Goal: Find specific page/section: Find specific page/section

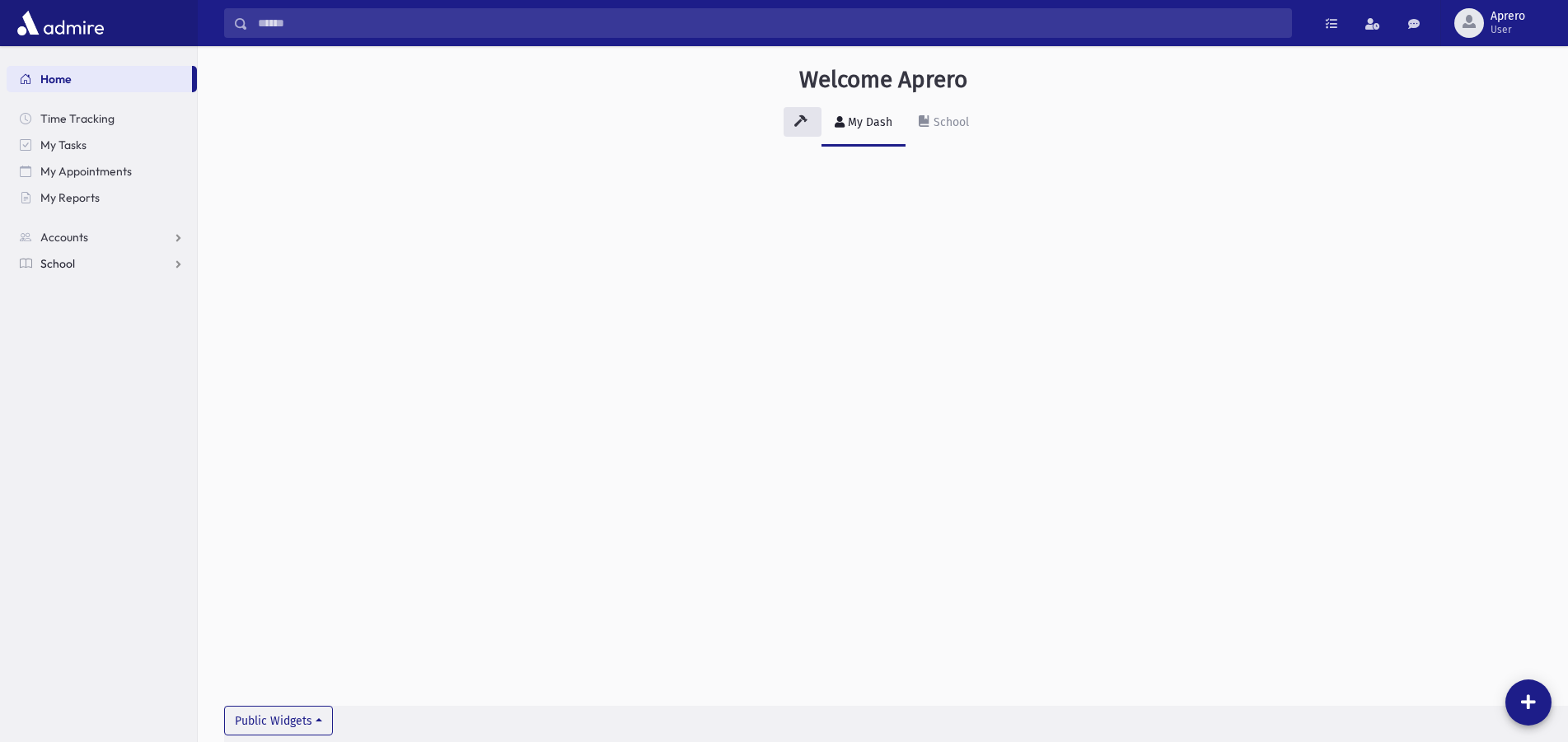
click at [80, 261] on link "School" at bounding box center [102, 263] width 190 height 26
click at [77, 295] on span "Students" at bounding box center [72, 290] width 45 height 15
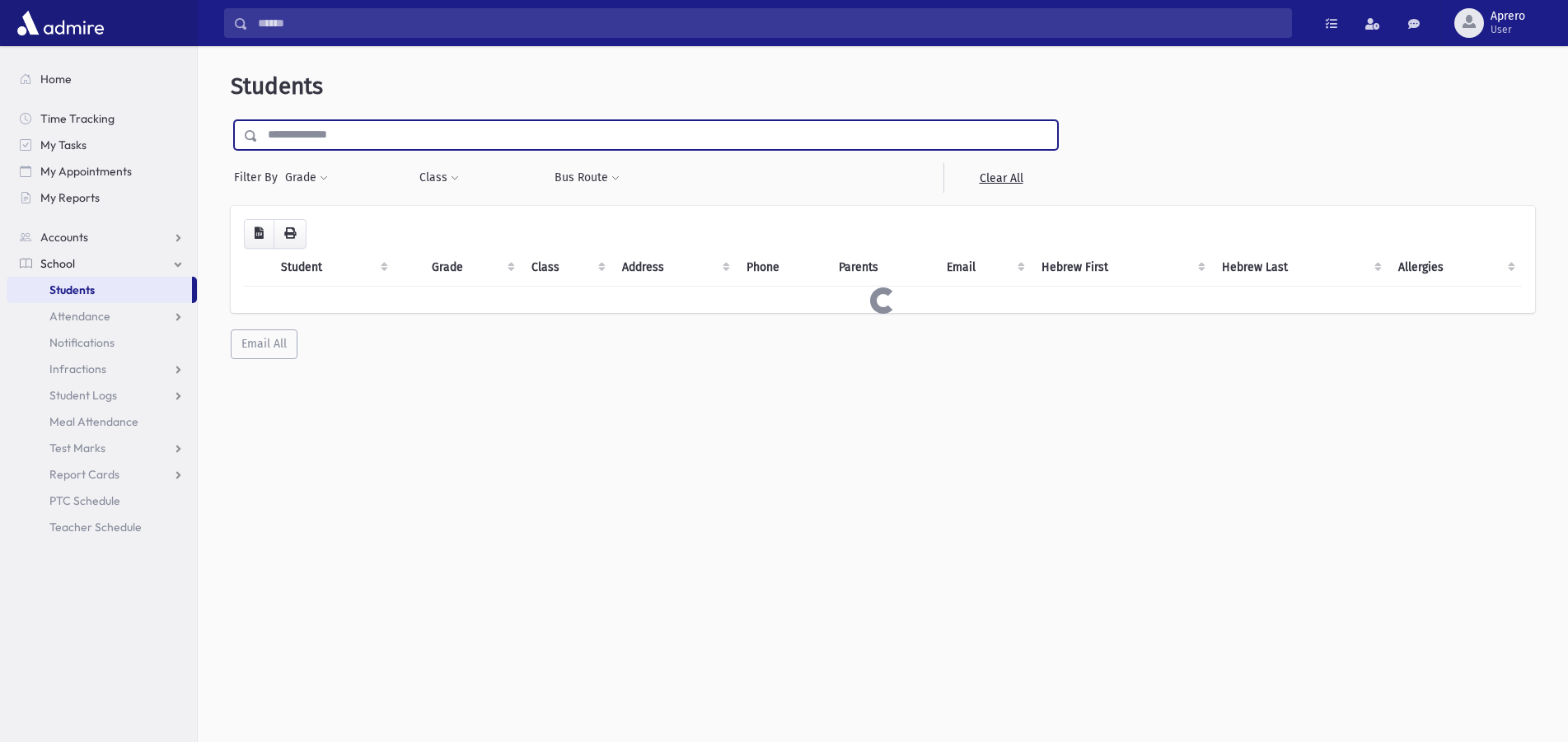
click at [331, 130] on input "text" at bounding box center [658, 135] width 799 height 29
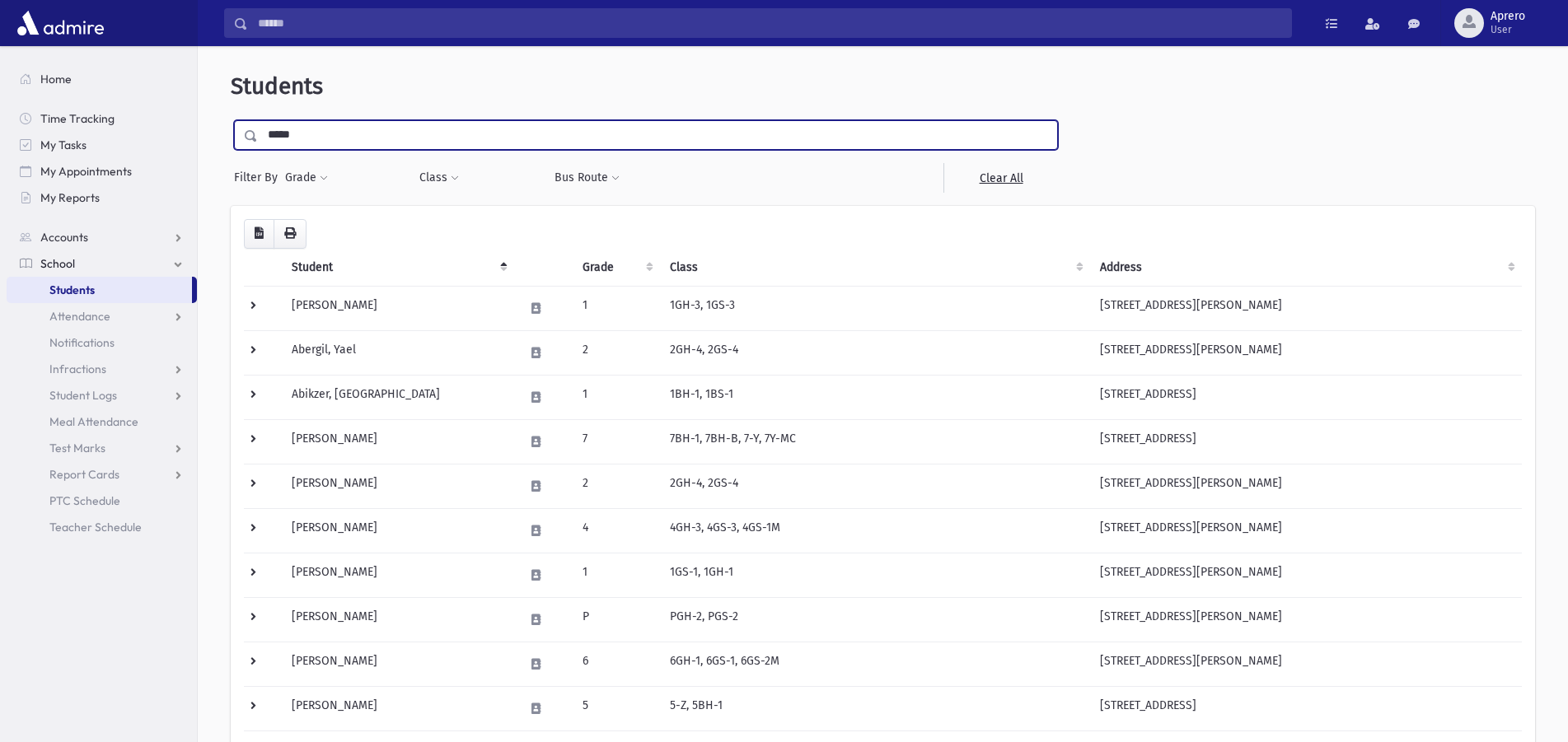
type input "*****"
click at [230, 120] on input "submit" at bounding box center [253, 131] width 46 height 22
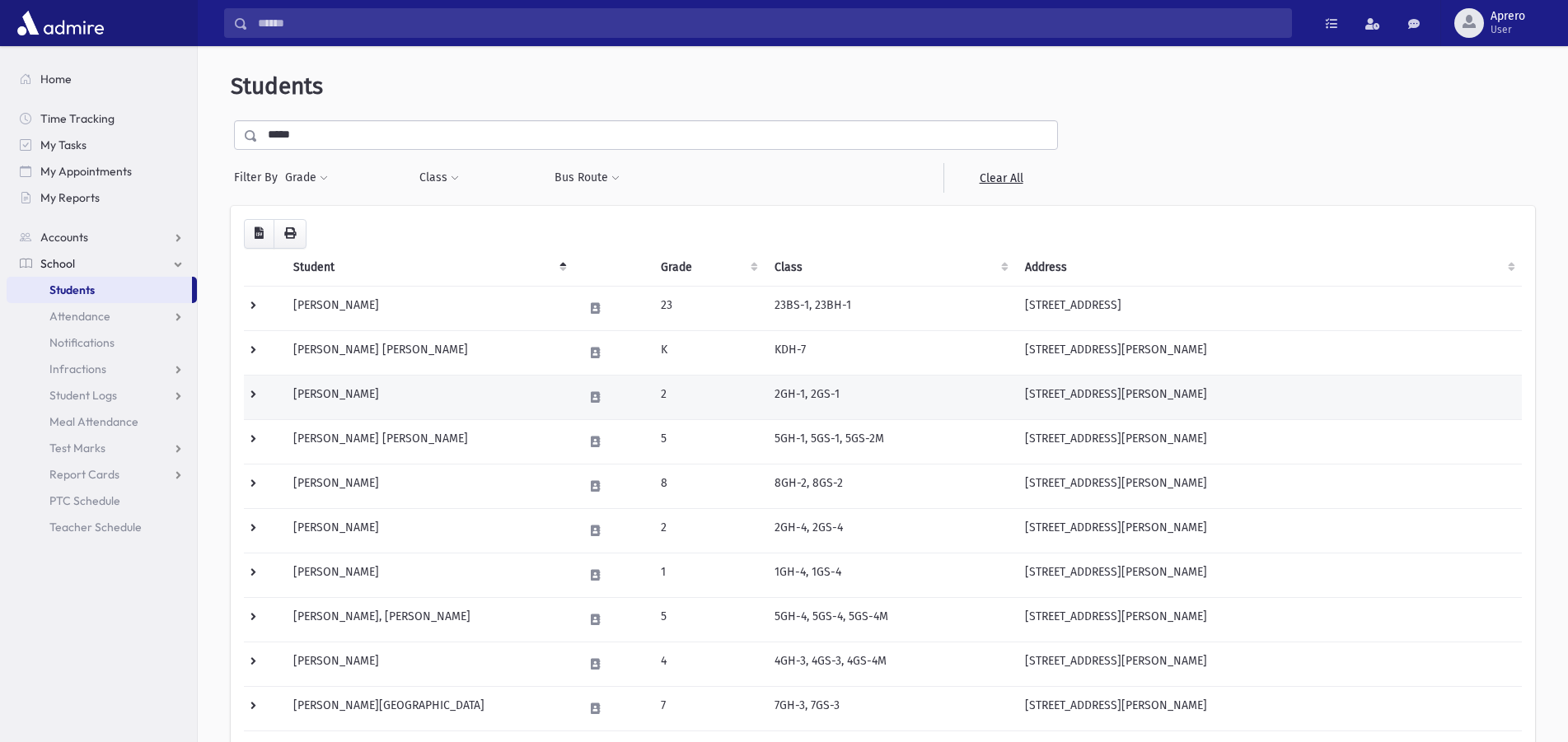
click at [322, 395] on td "Cohen, Chaya" at bounding box center [428, 397] width 290 height 45
